Goal: Find specific fact: Find specific fact

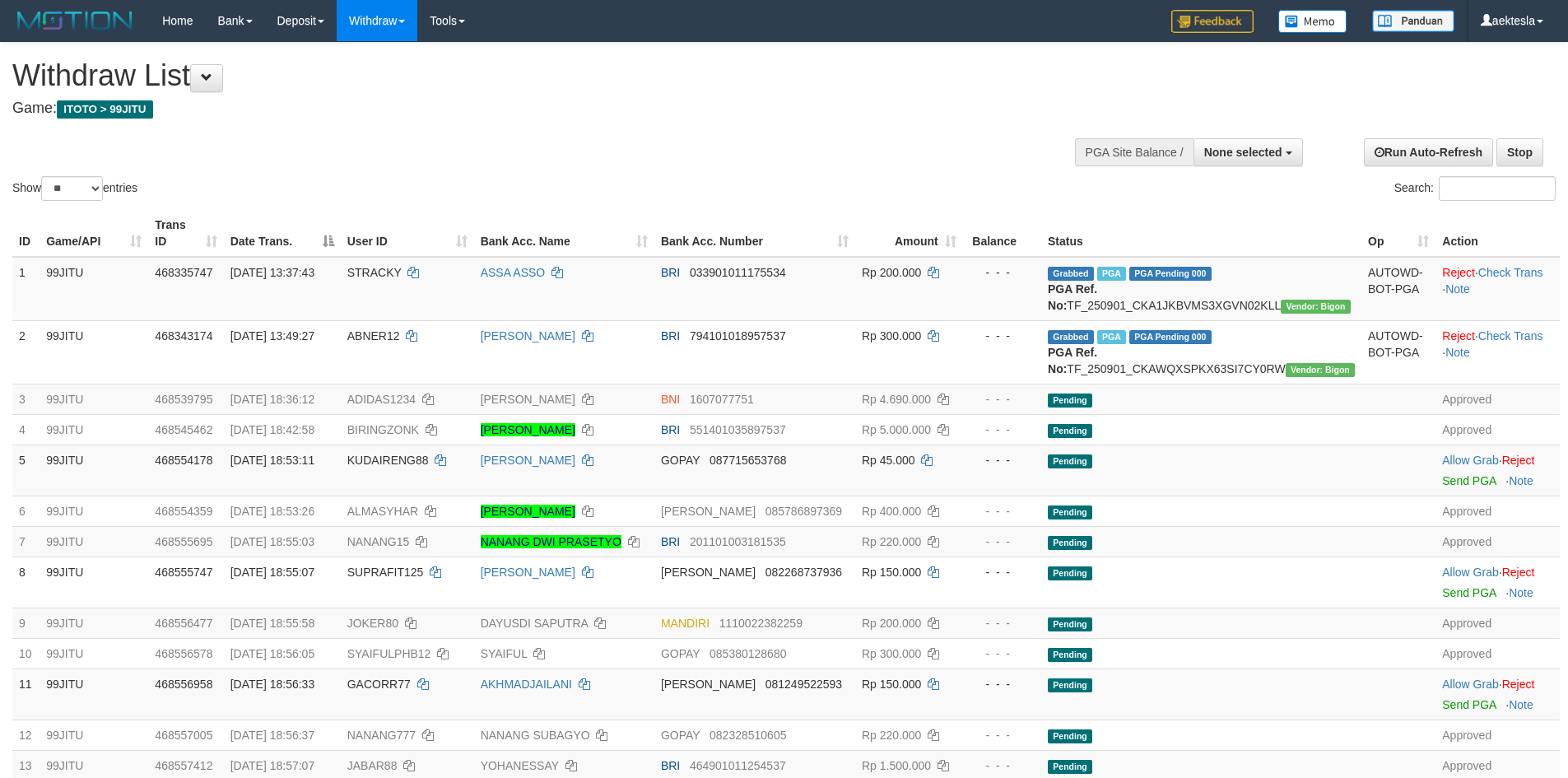
select select
select select "**"
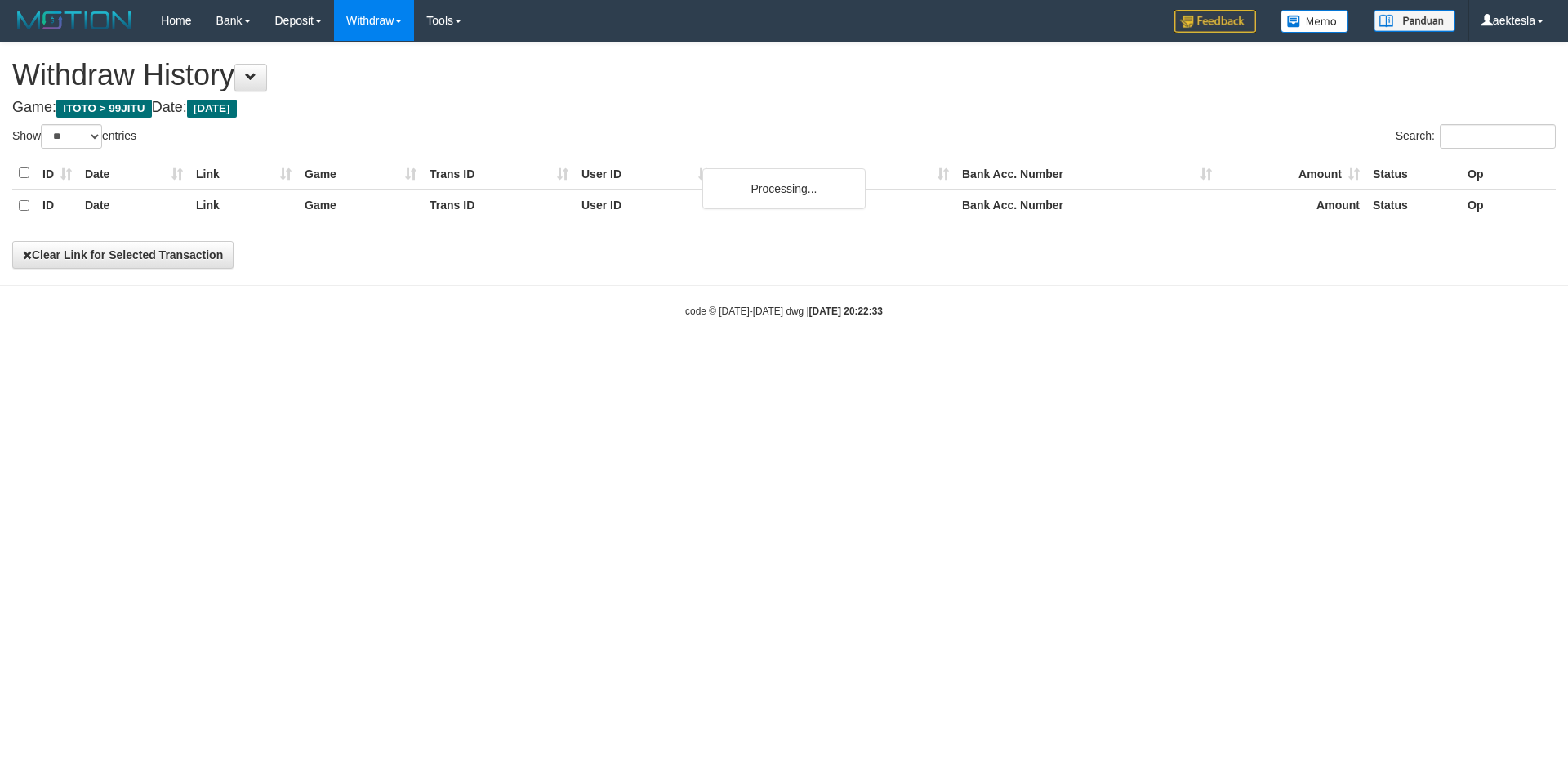
select select "**"
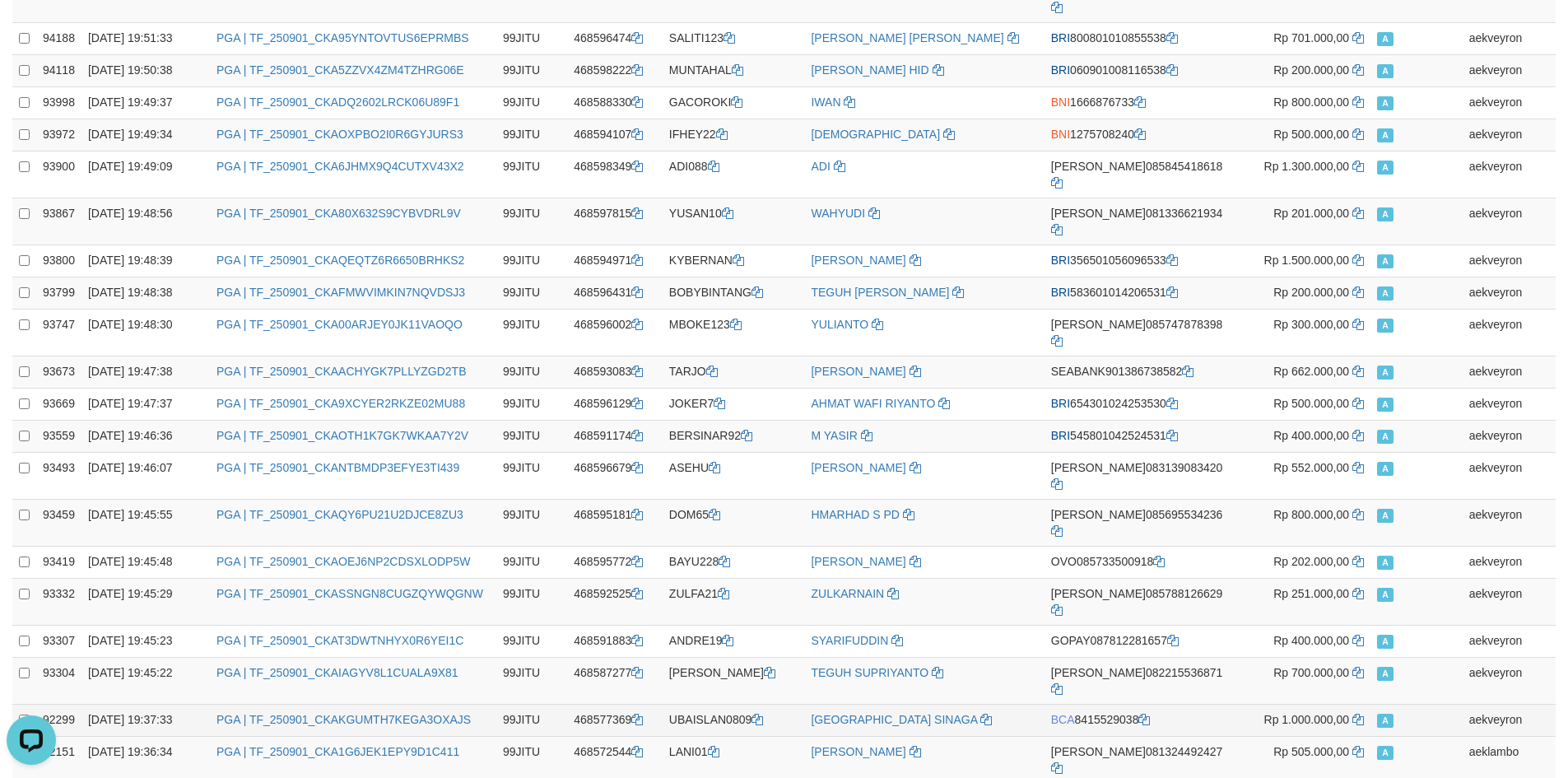
copy strong "1.037.128.000,00"
